Goal: Task Accomplishment & Management: Manage account settings

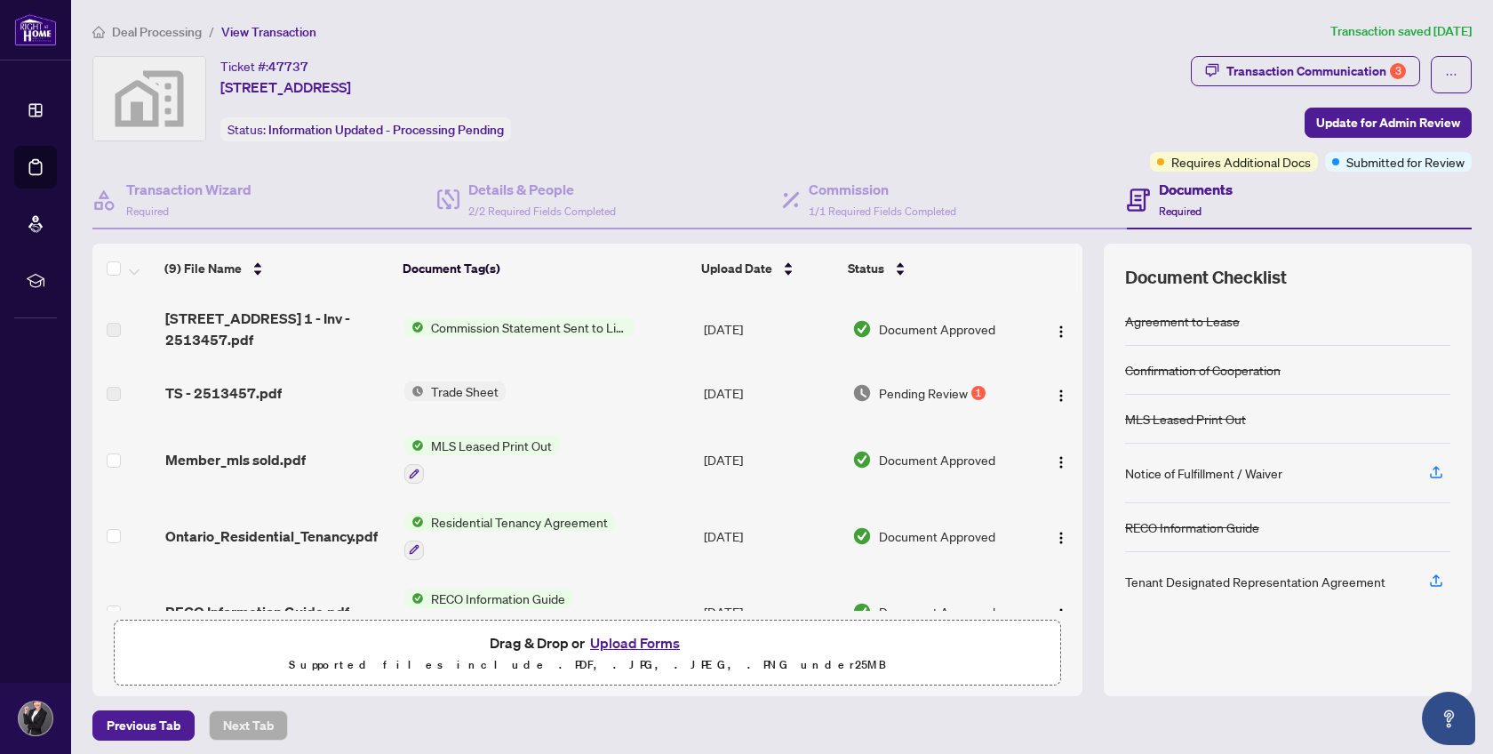
click at [438, 381] on span "Trade Sheet" at bounding box center [465, 391] width 82 height 20
click at [428, 454] on span "Trade Sheet" at bounding box center [416, 448] width 82 height 20
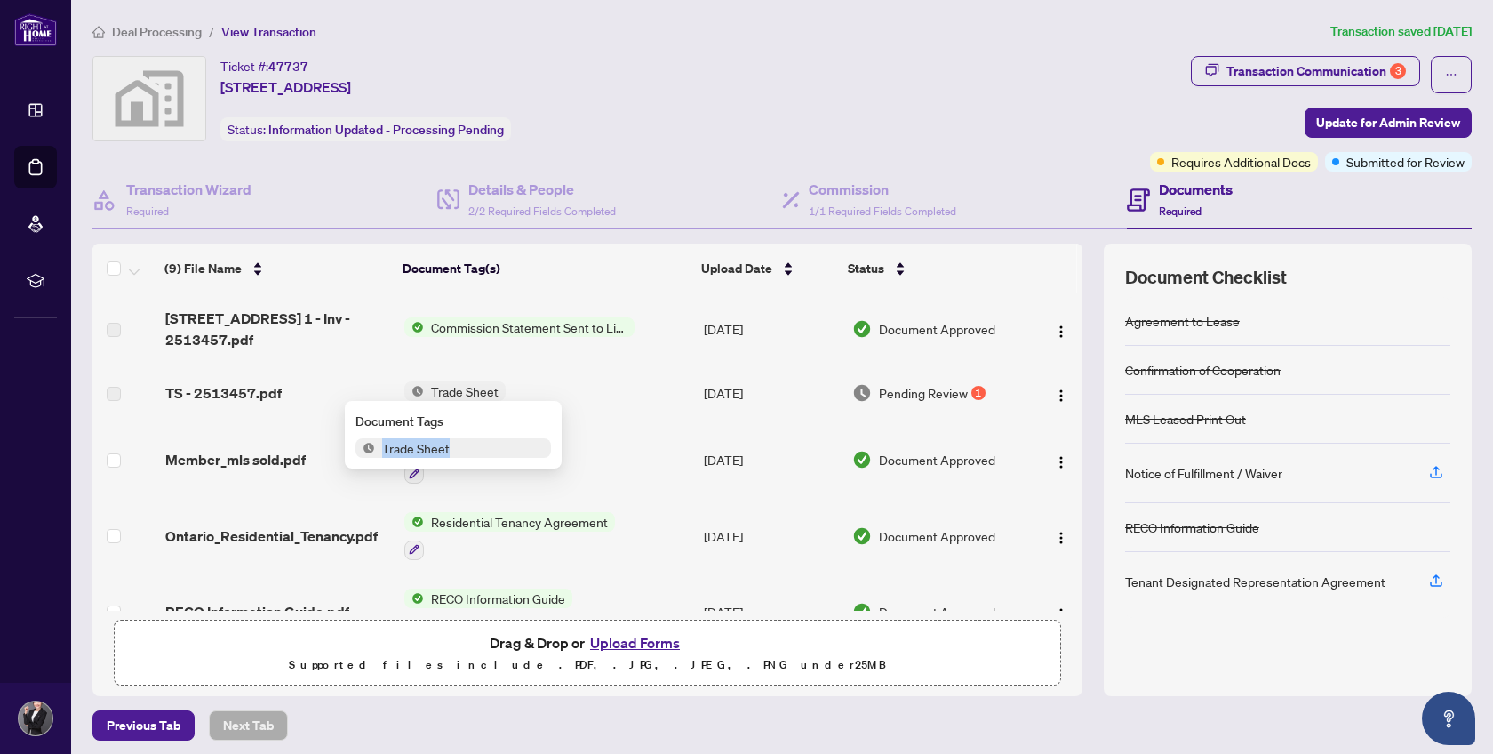
click at [428, 454] on span "Trade Sheet" at bounding box center [416, 448] width 82 height 20
click at [364, 442] on img at bounding box center [366, 448] width 20 height 20
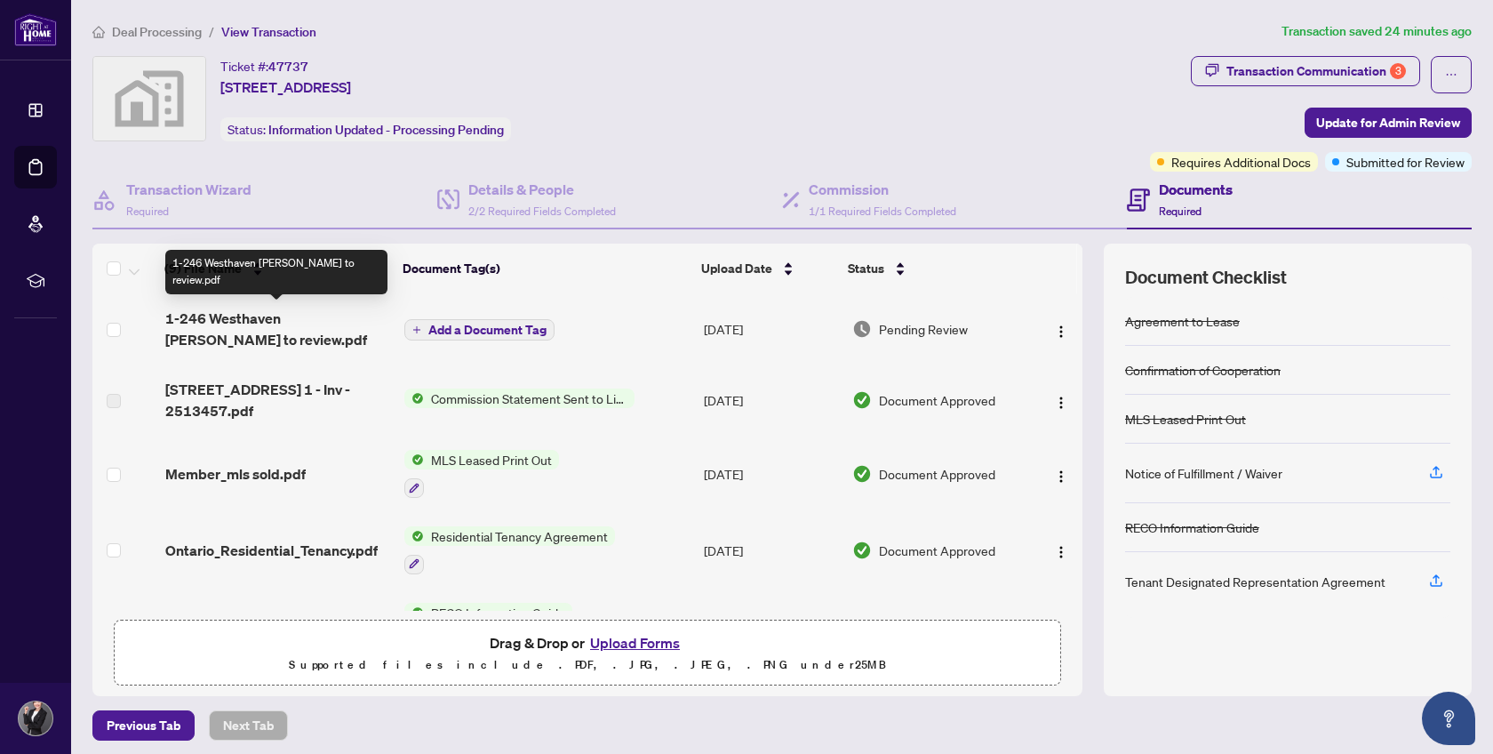
click at [330, 321] on span "1-246 Westhaven Cres - Michele to review.pdf" at bounding box center [278, 329] width 226 height 43
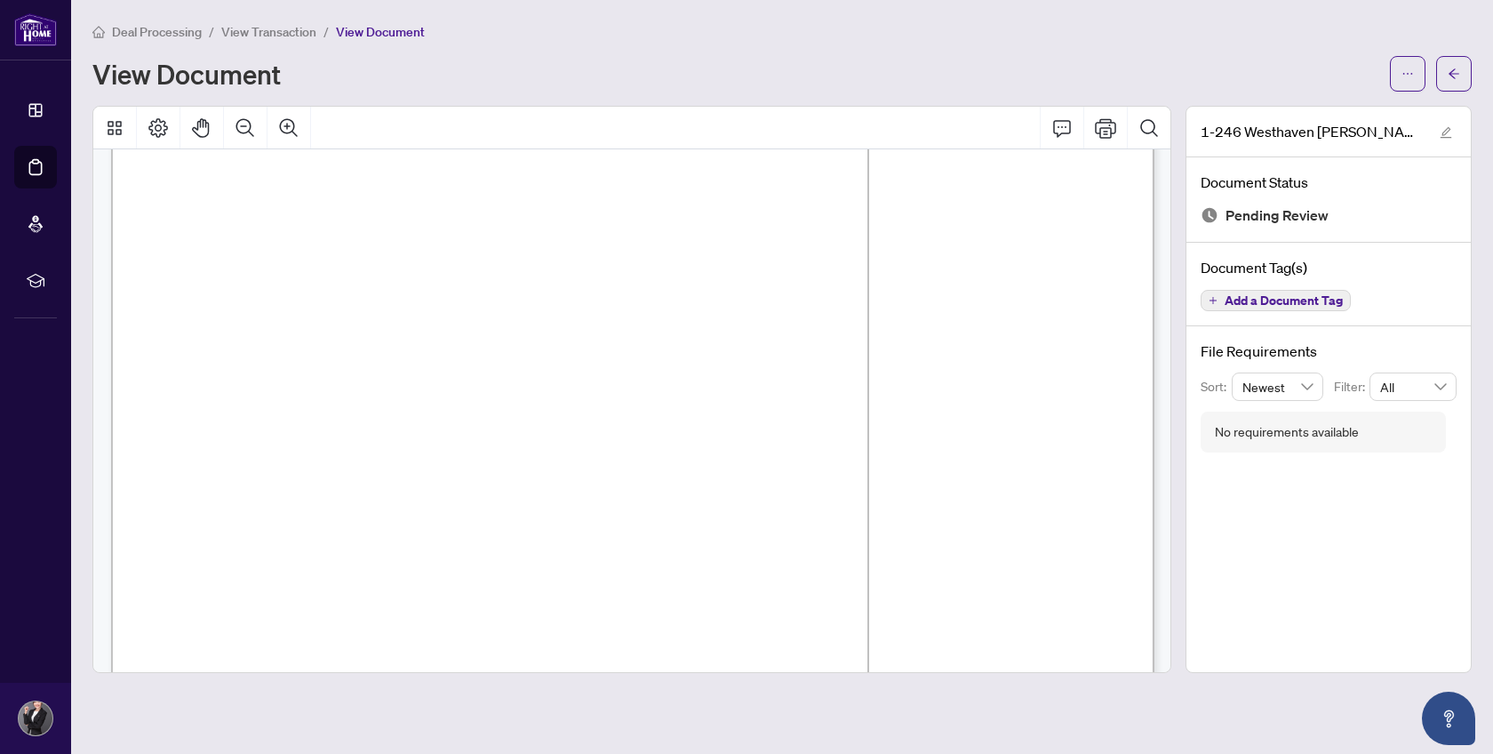
scroll to position [220, 0]
click at [1421, 73] on button "button" at bounding box center [1408, 74] width 36 height 36
click at [1336, 106] on span "Download" at bounding box center [1343, 112] width 135 height 20
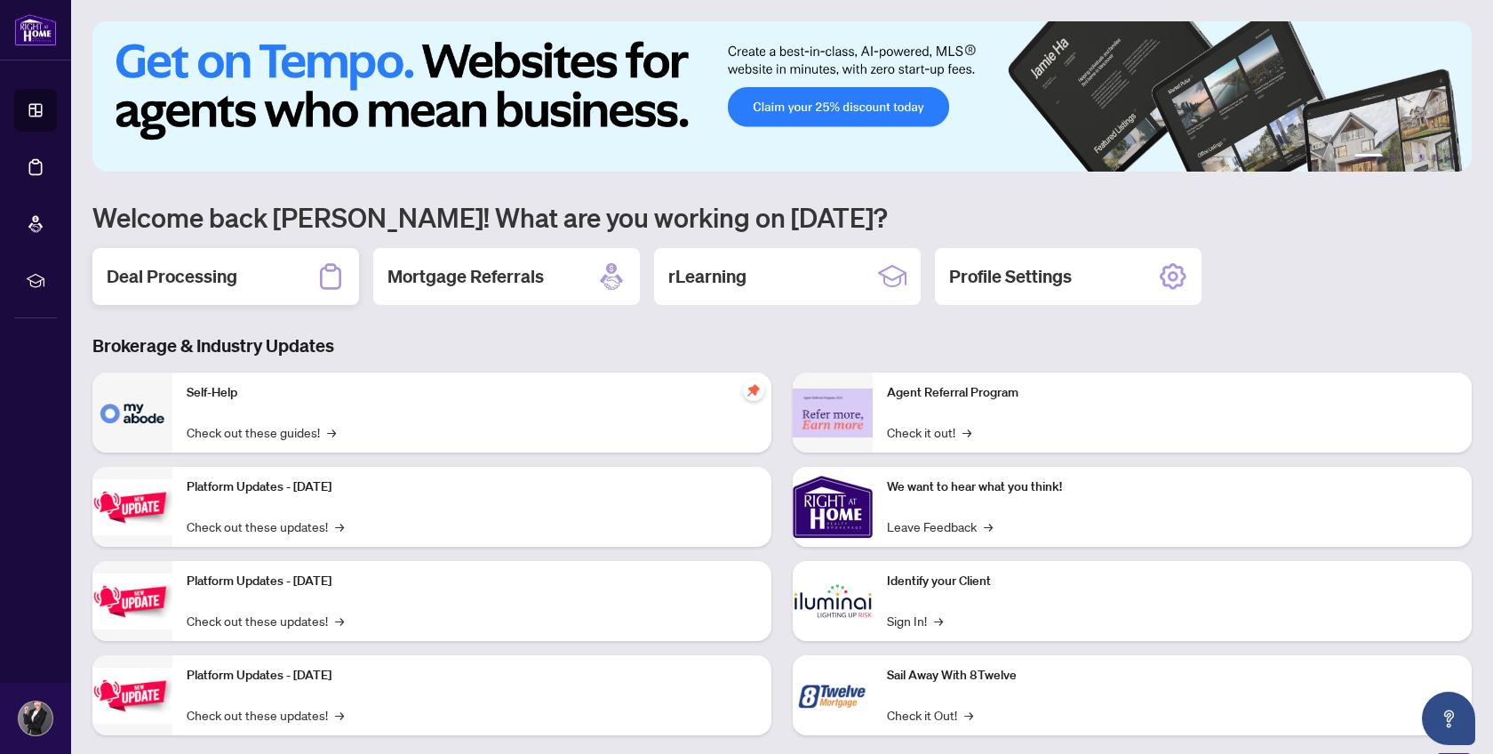
click at [224, 284] on h2 "Deal Processing" at bounding box center [172, 276] width 131 height 25
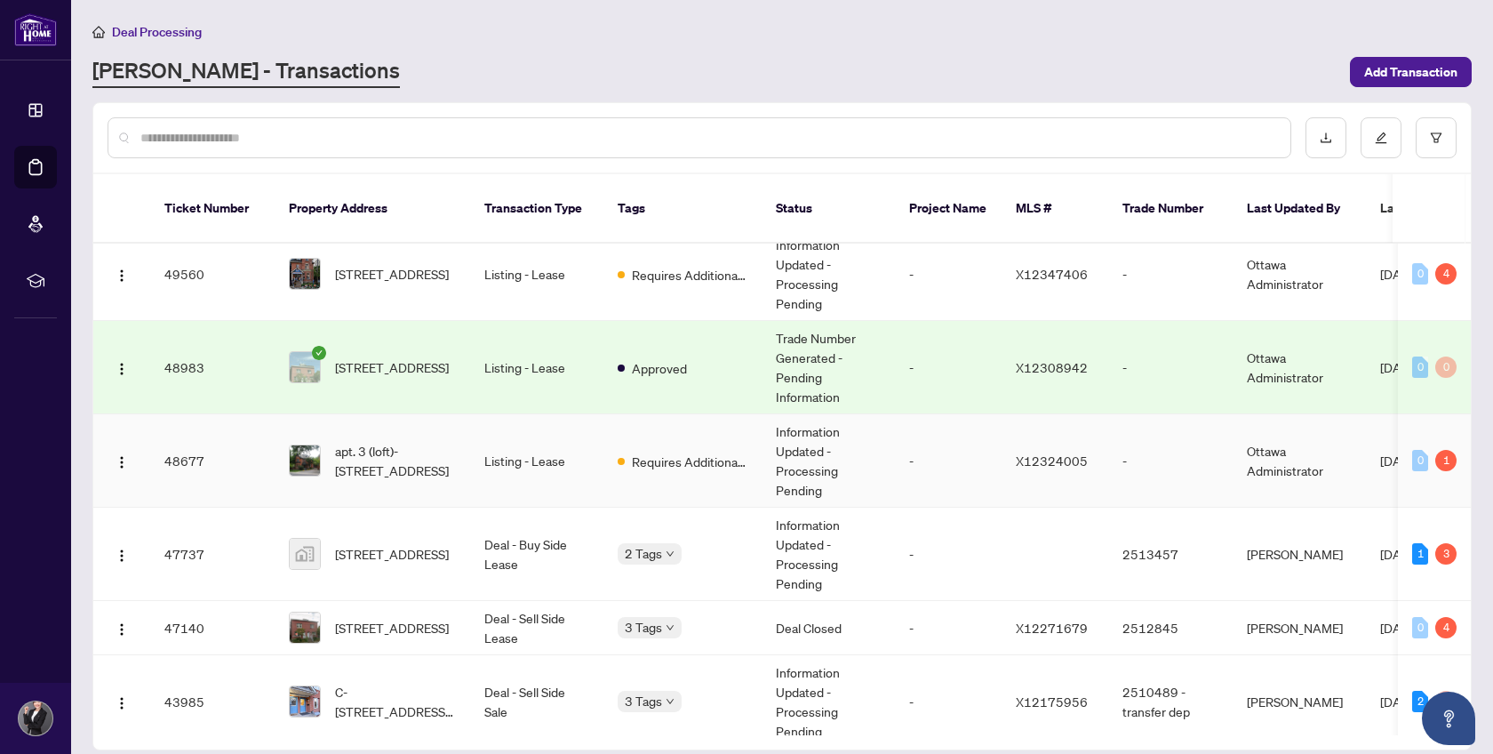
scroll to position [92, 0]
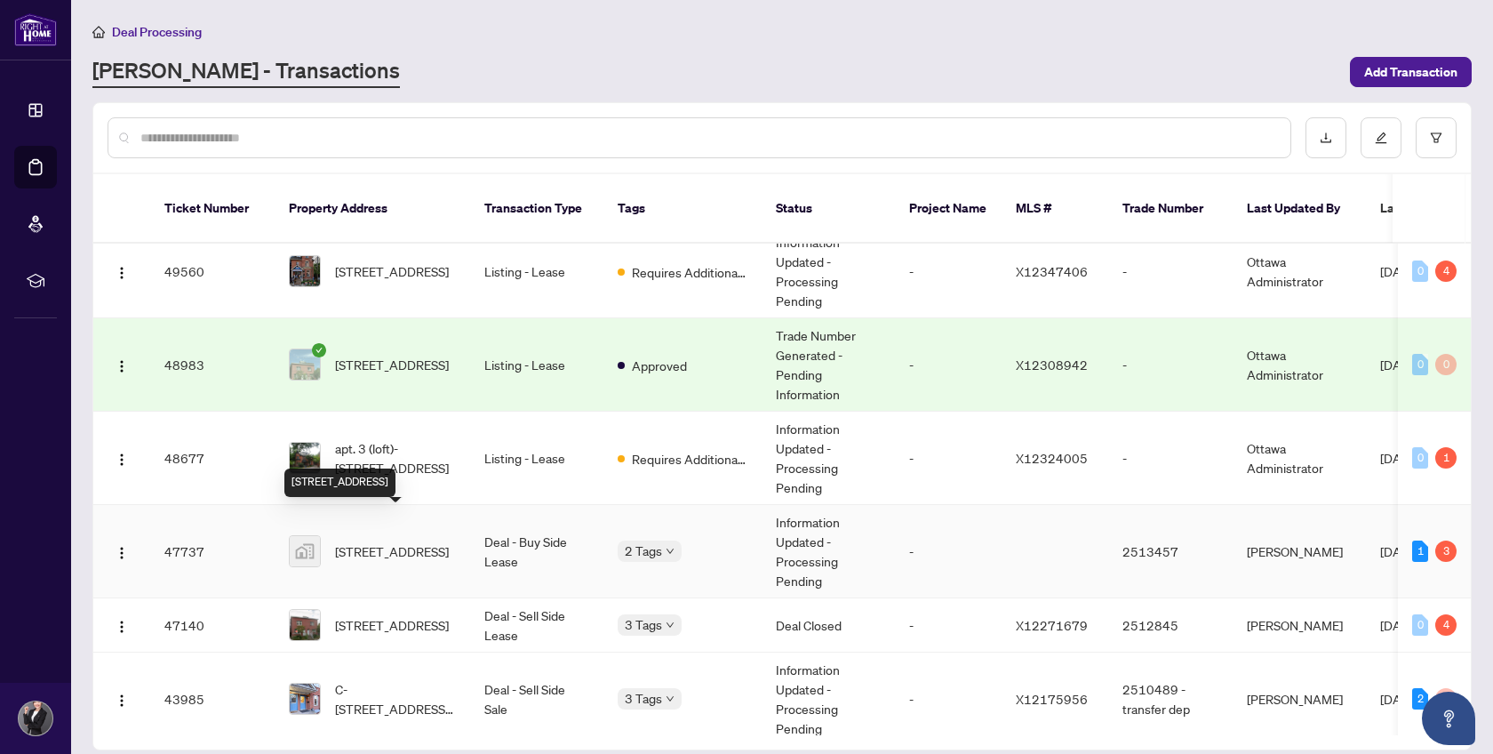
click at [380, 541] on span "[STREET_ADDRESS]" at bounding box center [392, 551] width 114 height 20
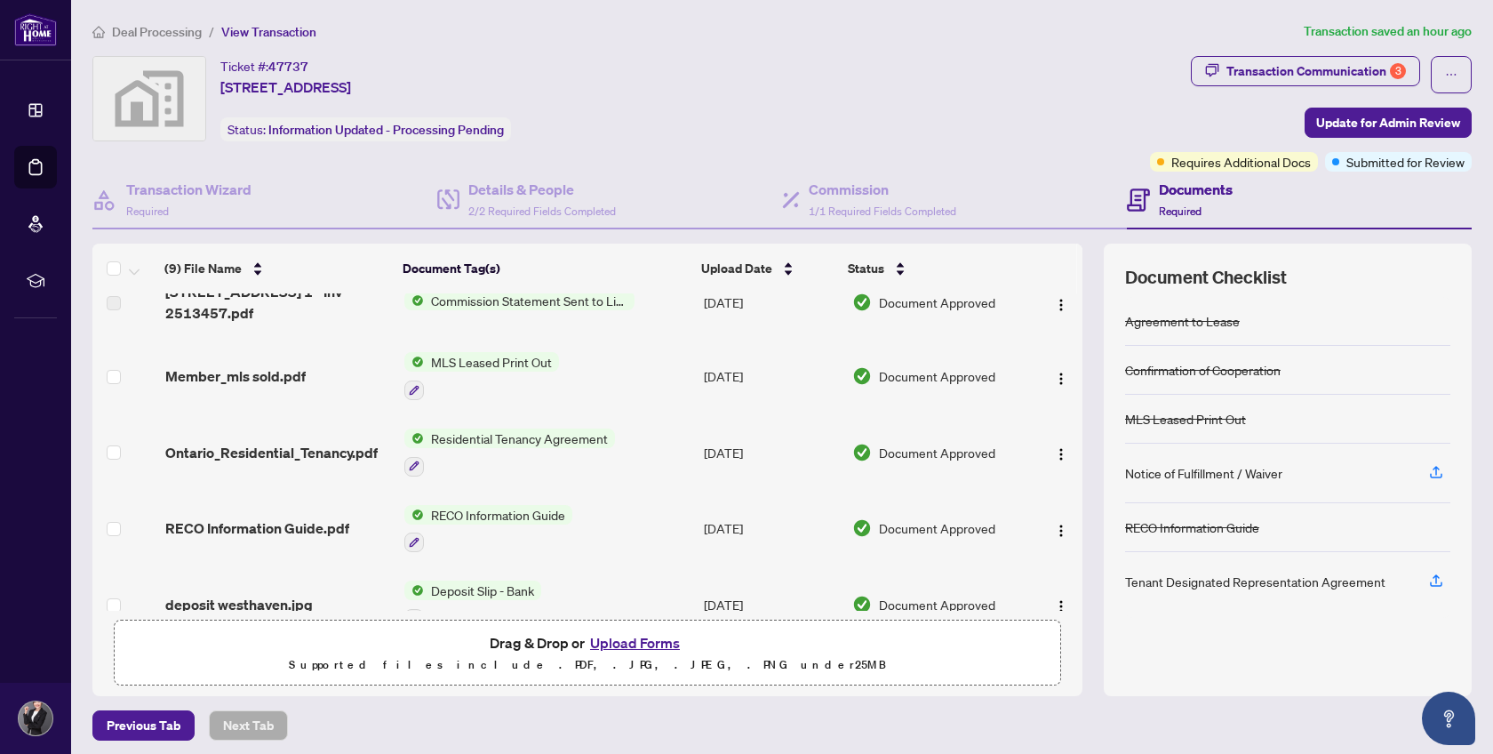
scroll to position [111, 0]
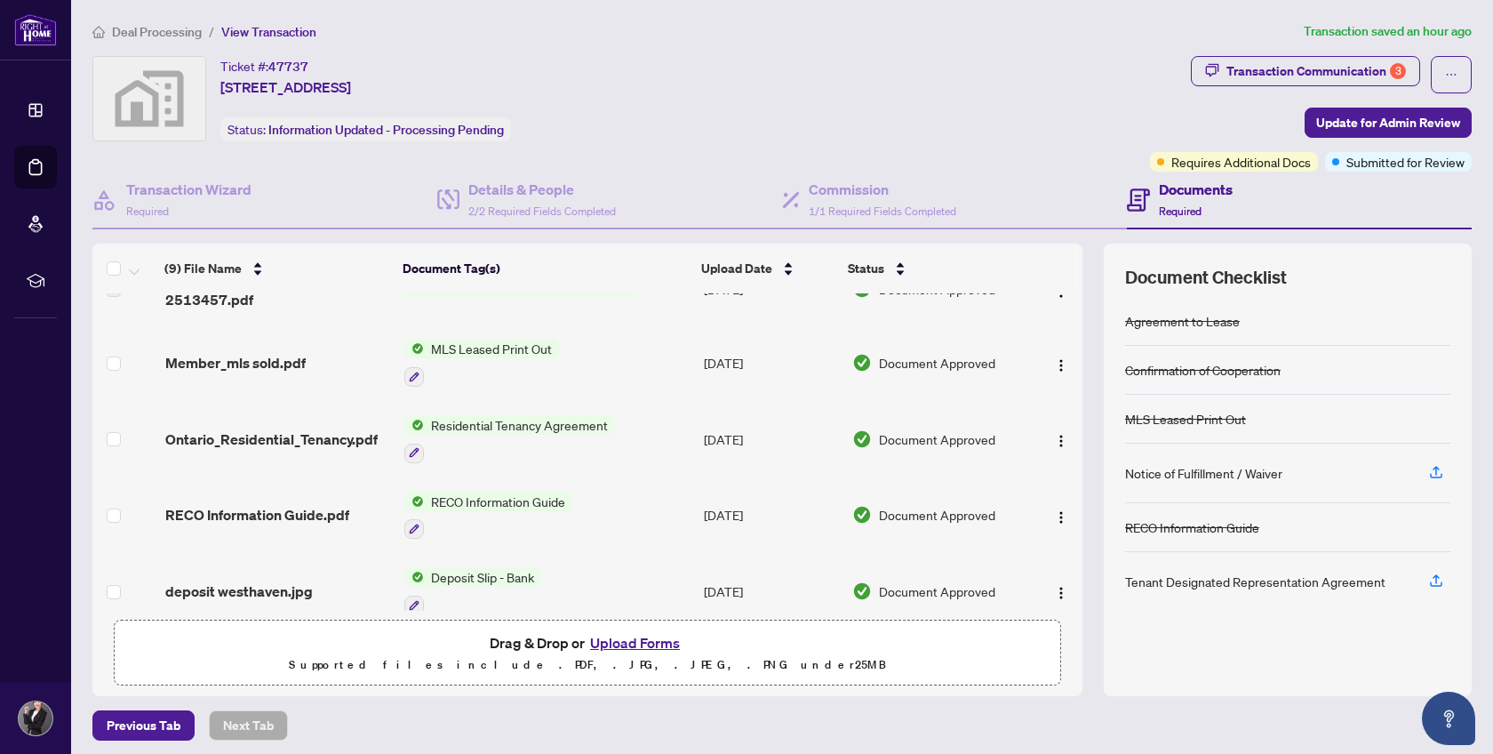
click at [619, 638] on button "Upload Forms" at bounding box center [635, 642] width 100 height 23
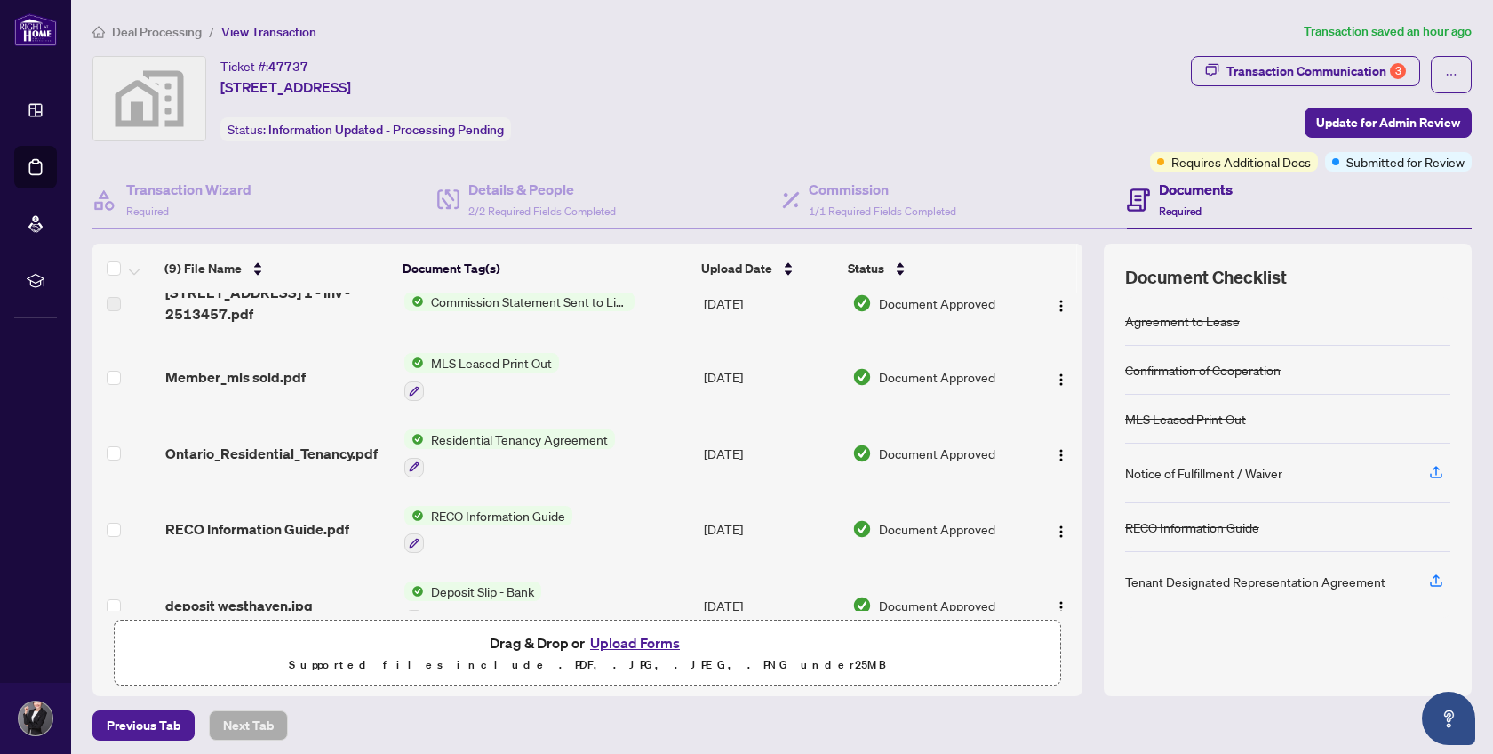
scroll to position [0, 0]
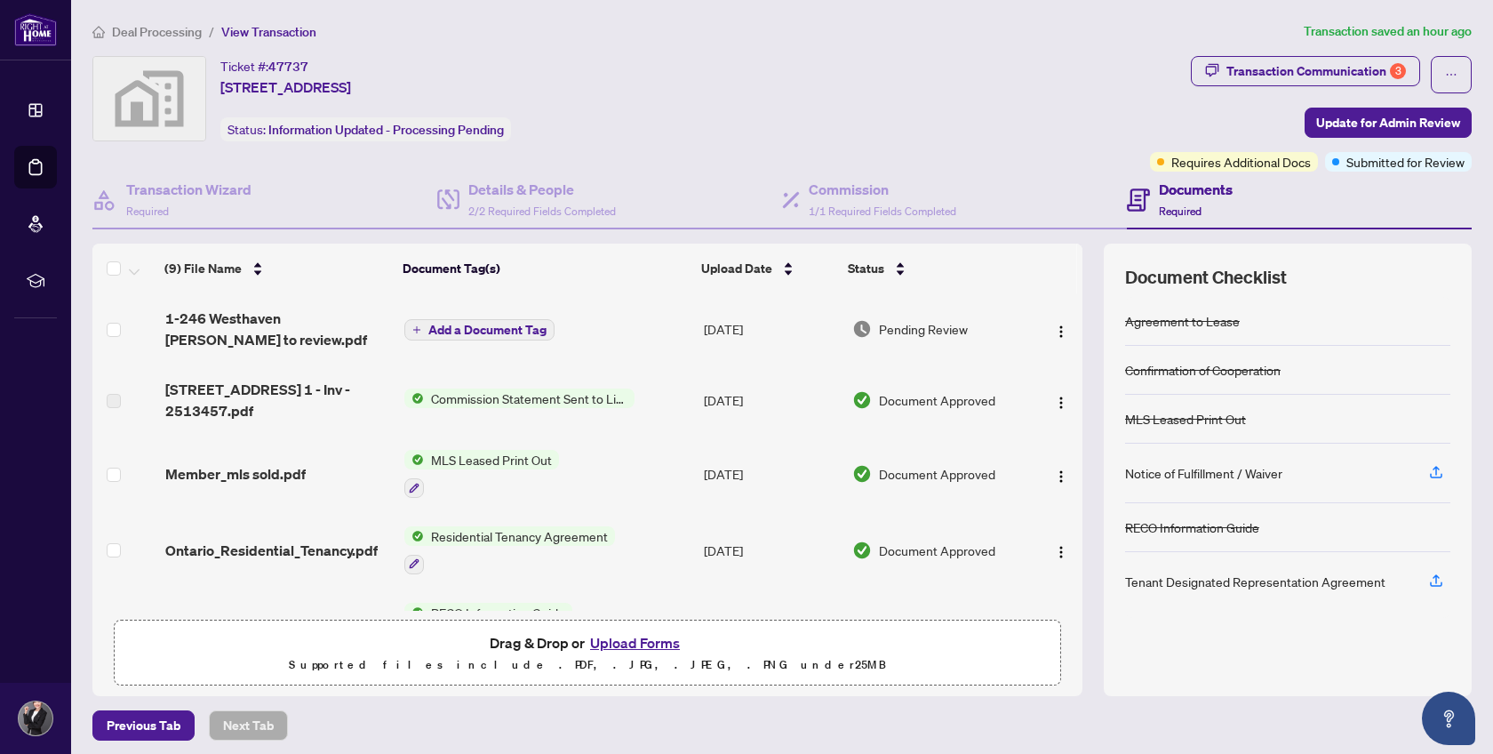
click at [643, 639] on button "Upload Forms" at bounding box center [635, 642] width 100 height 23
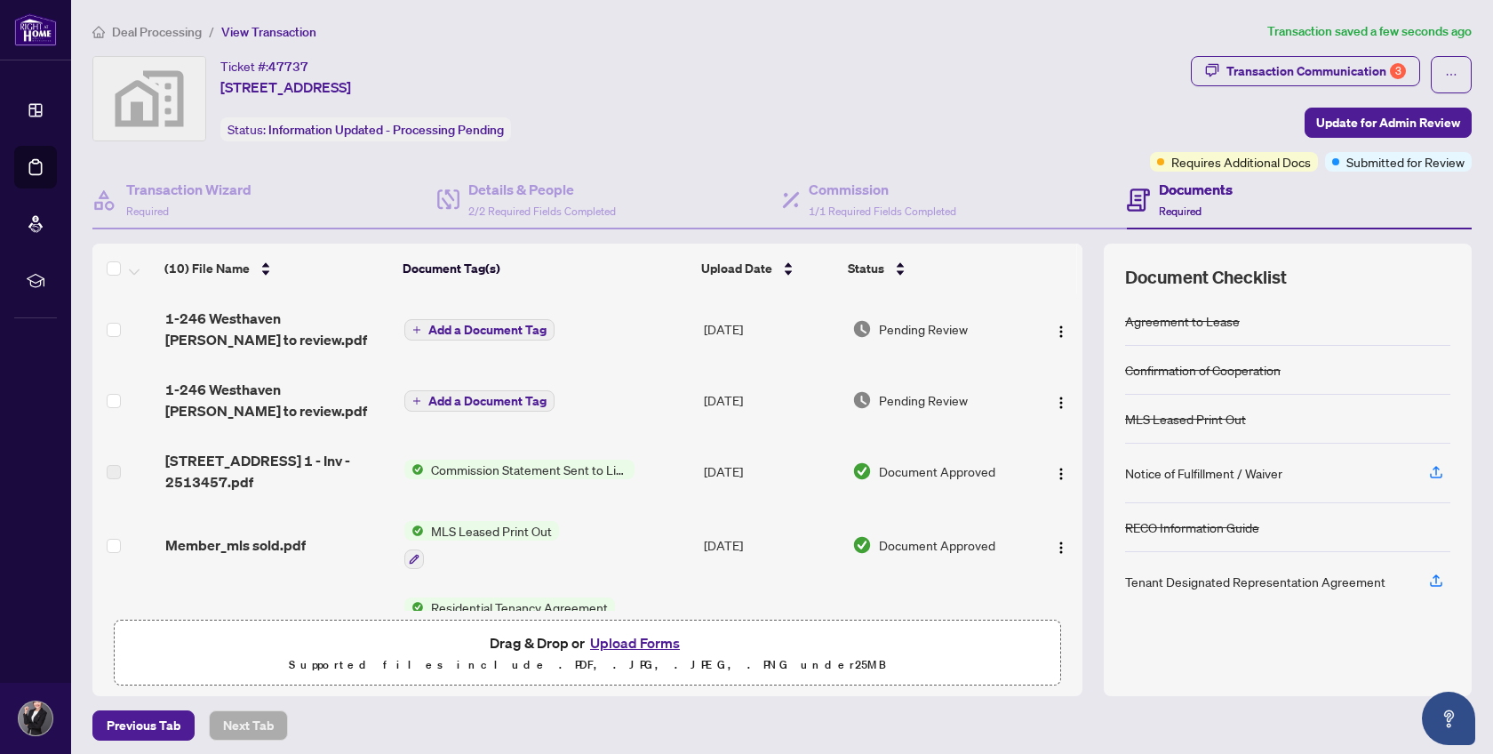
click at [534, 327] on span "Add a Document Tag" at bounding box center [487, 330] width 118 height 12
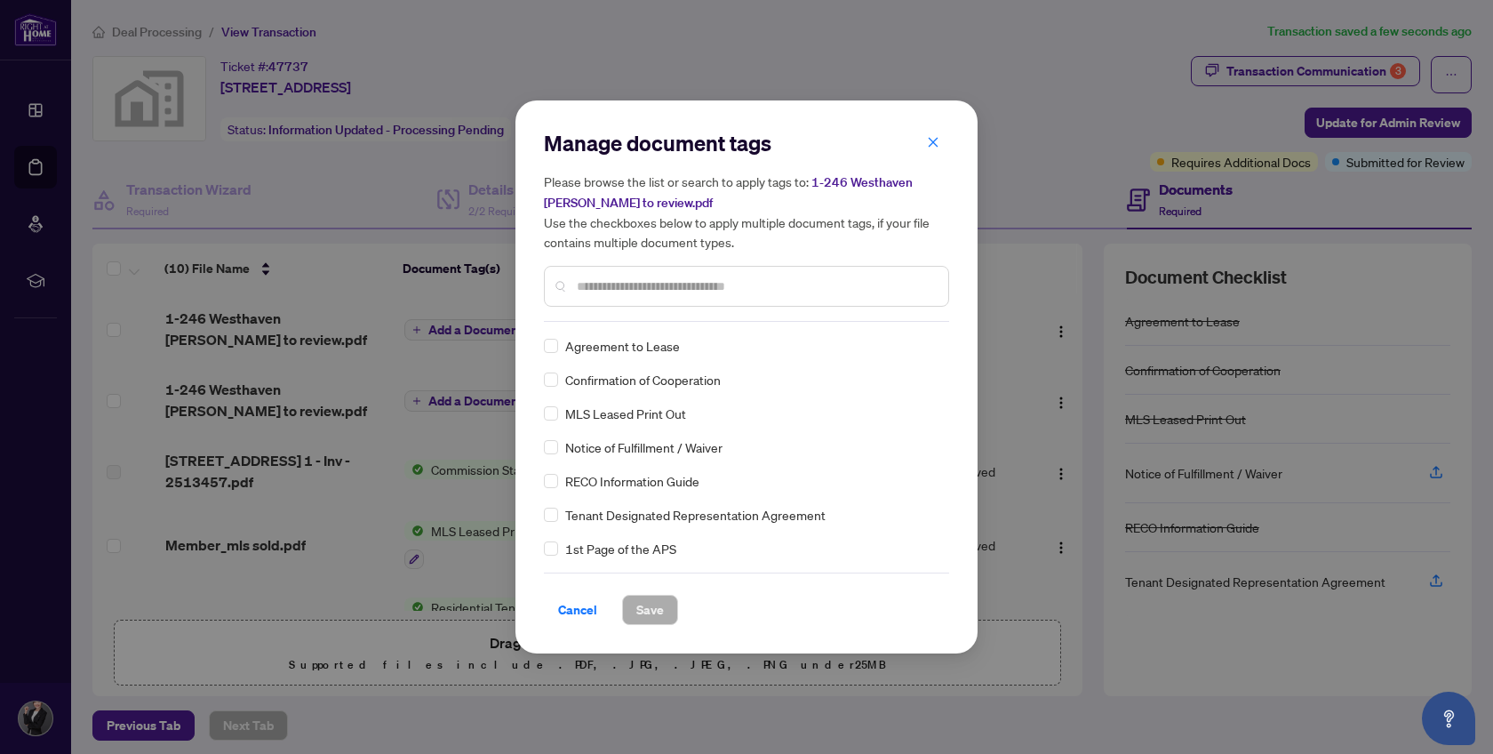
click at [609, 318] on div "Manage document tags Please browse the list or search to apply tags to: 1-246 W…" at bounding box center [746, 225] width 405 height 193
click at [604, 284] on input "text" at bounding box center [755, 286] width 357 height 20
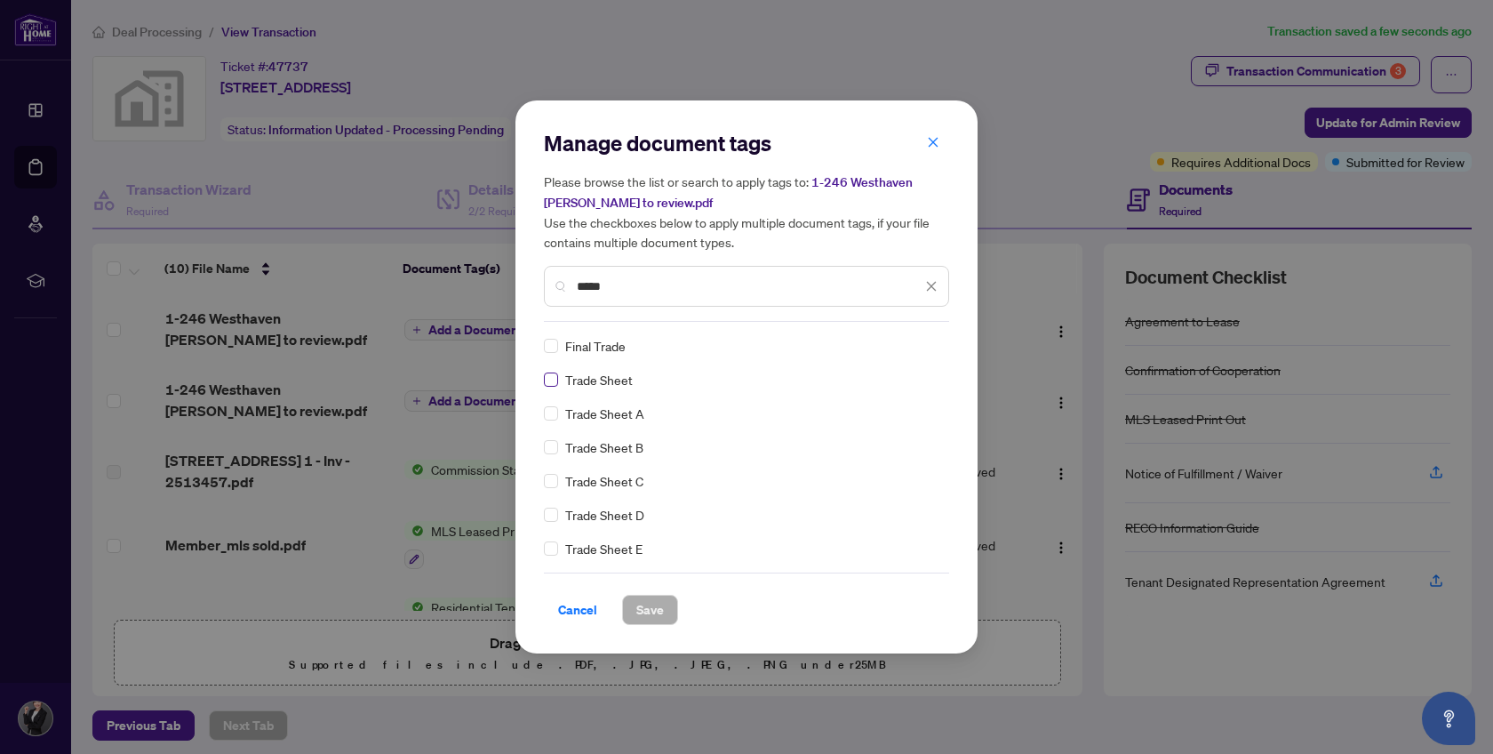
type input "*****"
click at [628, 605] on button "Save" at bounding box center [650, 610] width 56 height 30
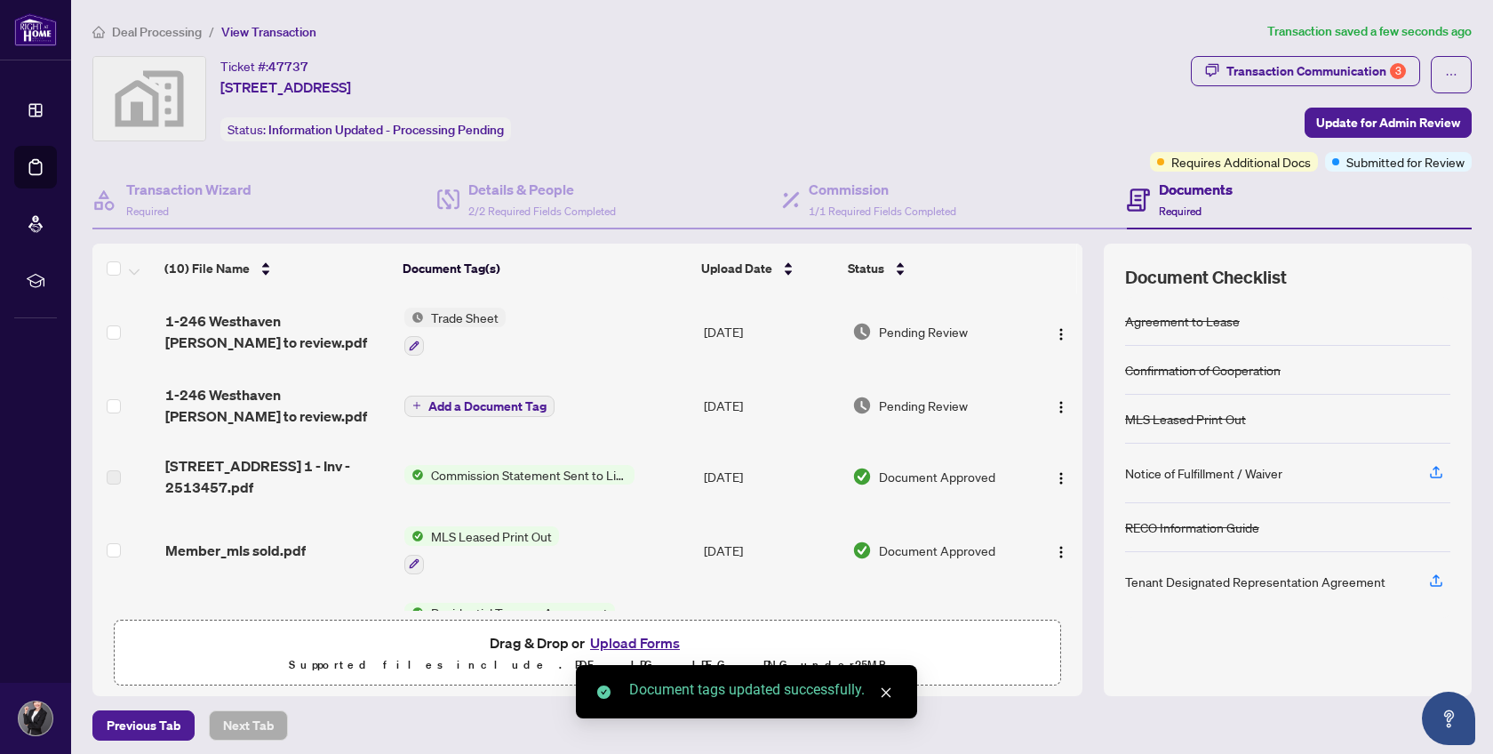
scroll to position [1, 0]
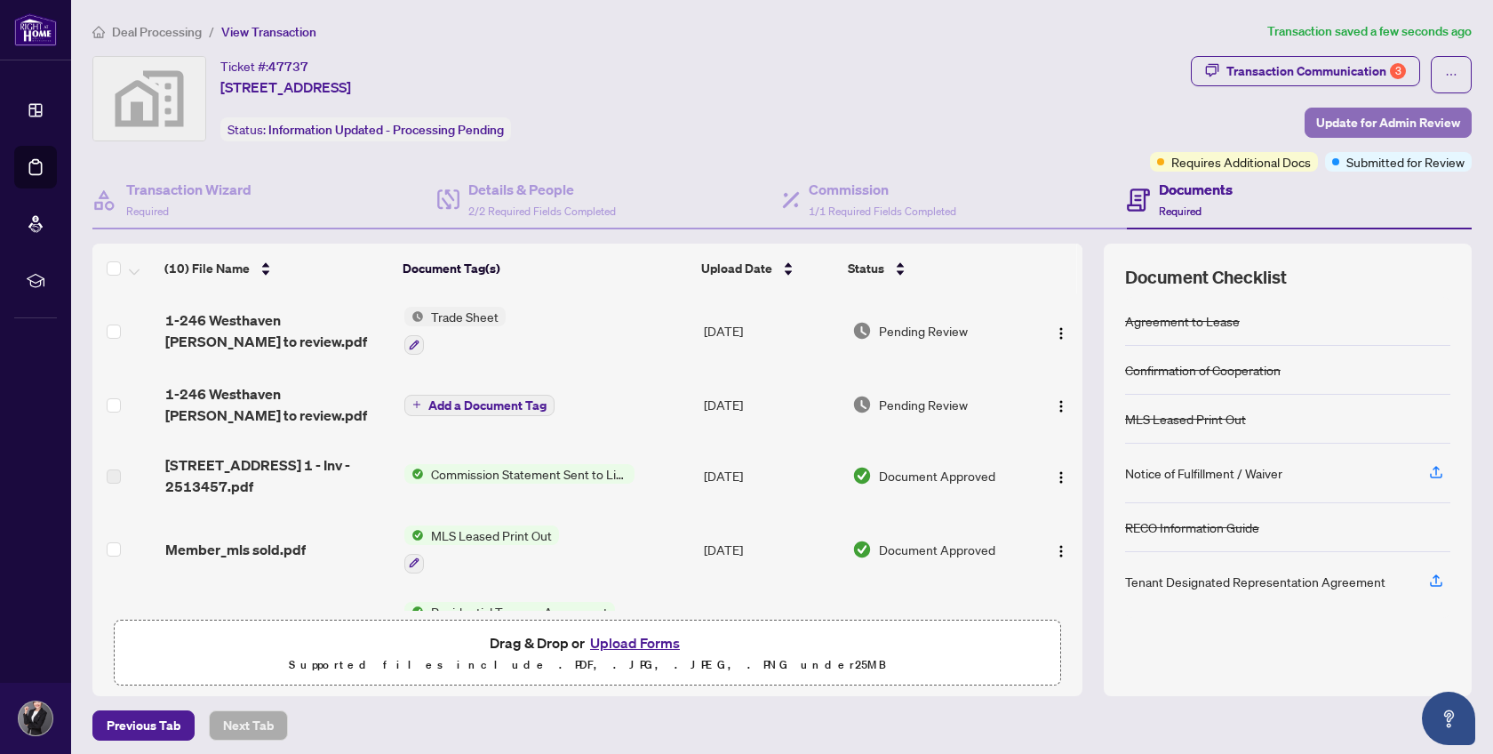
click at [1369, 114] on span "Update for Admin Review" at bounding box center [1388, 122] width 144 height 28
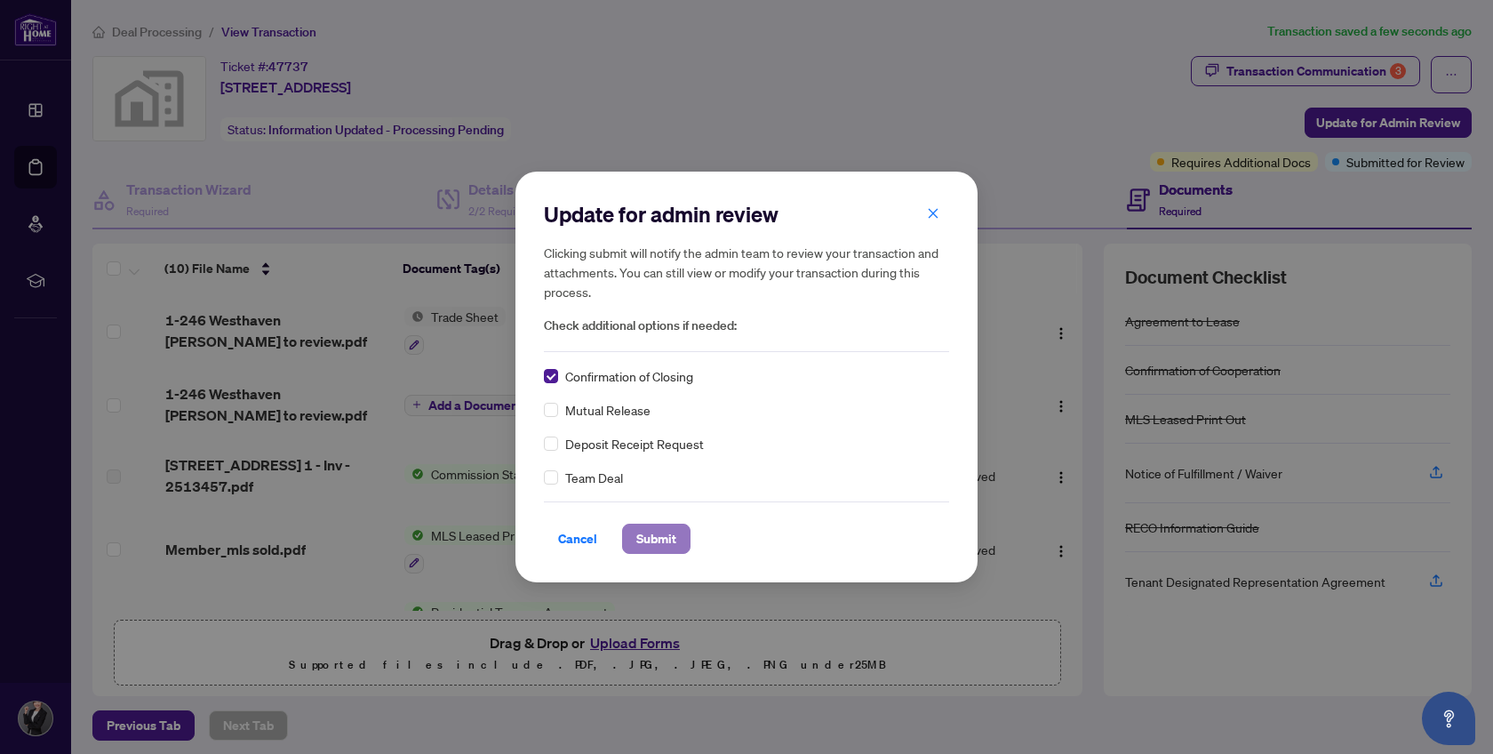
click at [648, 528] on span "Submit" at bounding box center [656, 538] width 40 height 28
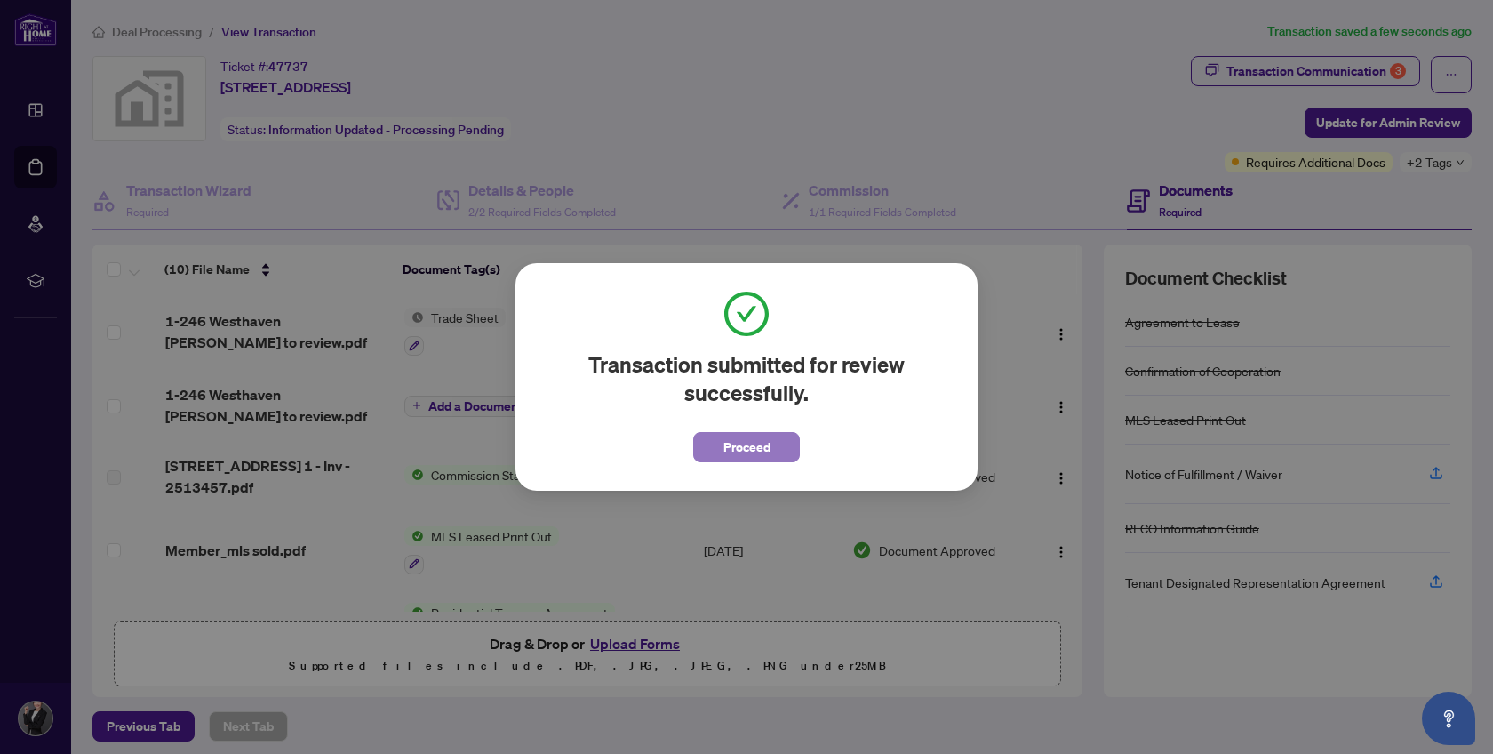
click at [730, 448] on span "Proceed" at bounding box center [747, 447] width 47 height 28
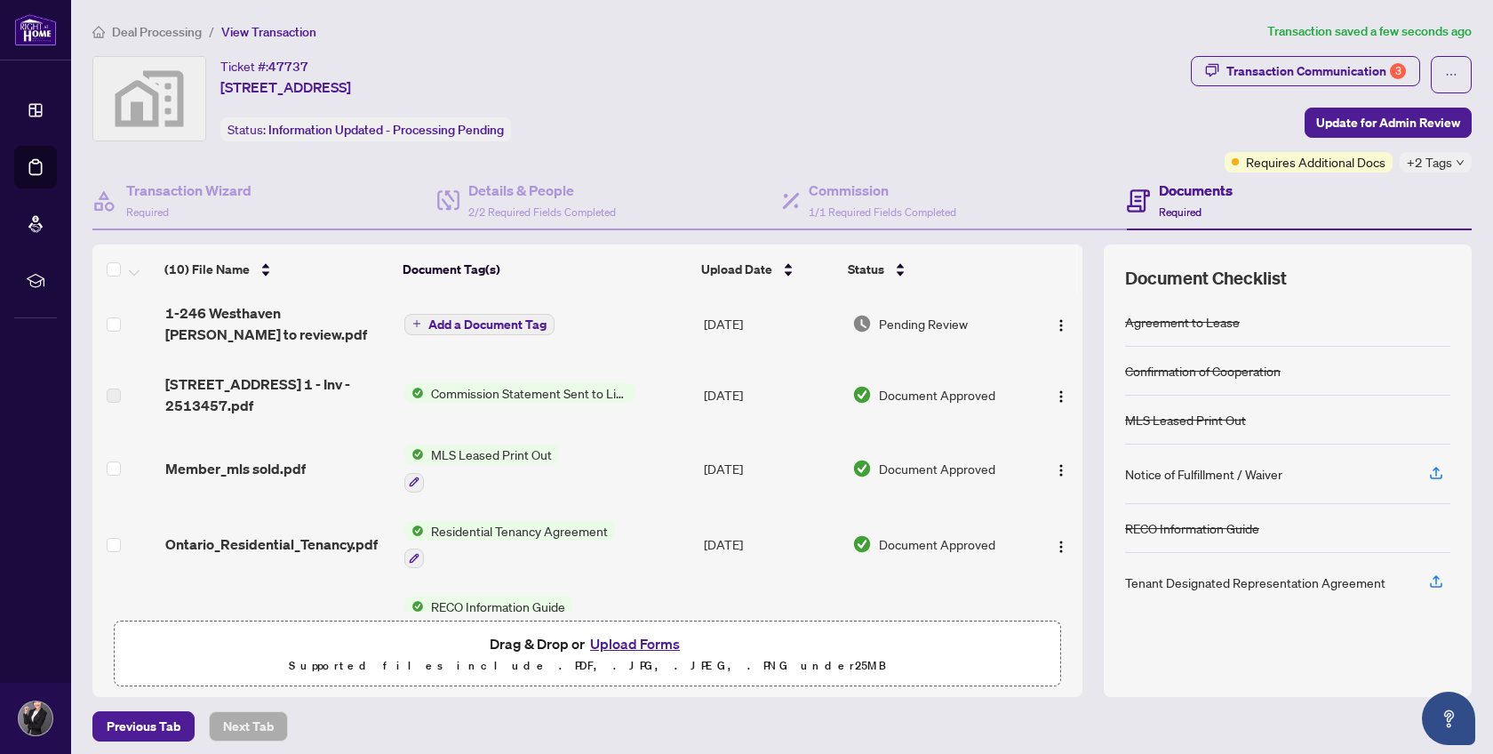
scroll to position [0, 0]
